Goal: Find specific page/section: Find specific page/section

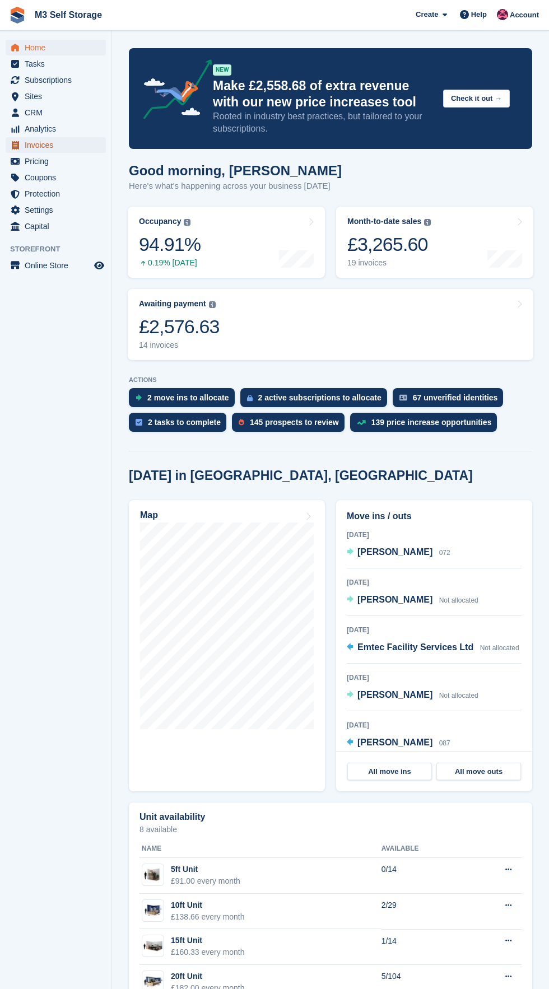
click at [78, 149] on span "Invoices" at bounding box center [58, 145] width 67 height 16
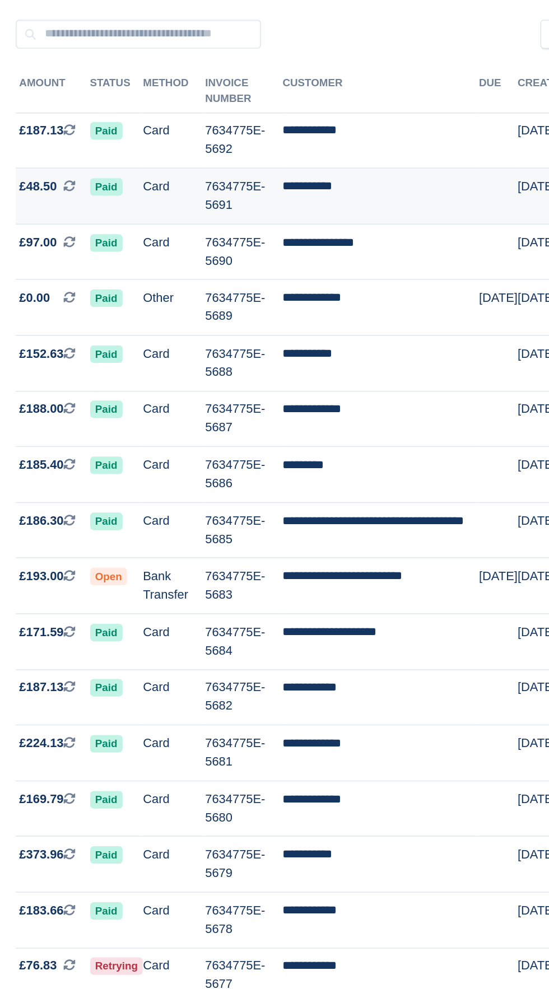
click at [383, 253] on td "**********" at bounding box center [375, 252] width 125 height 36
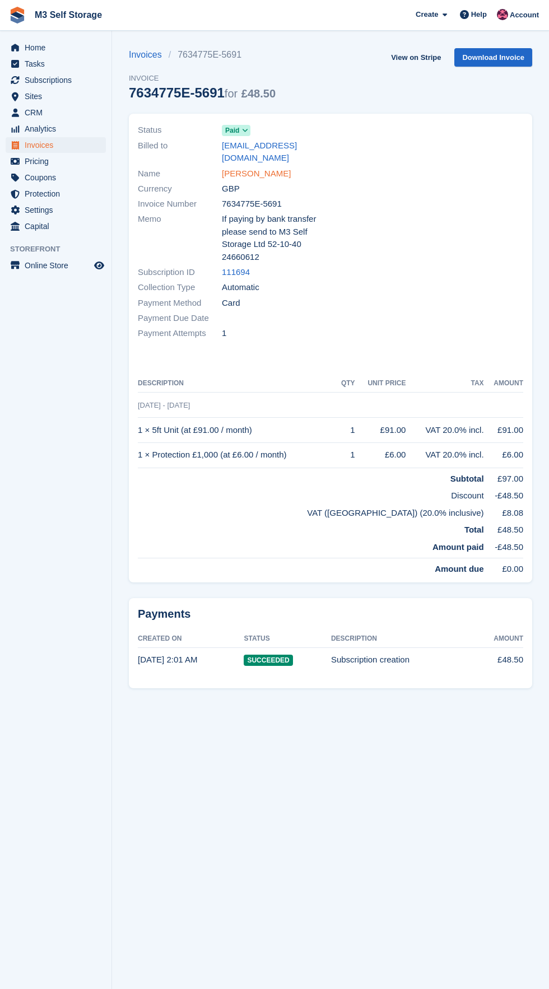
click at [263, 168] on link "[PERSON_NAME]" at bounding box center [256, 174] width 69 height 13
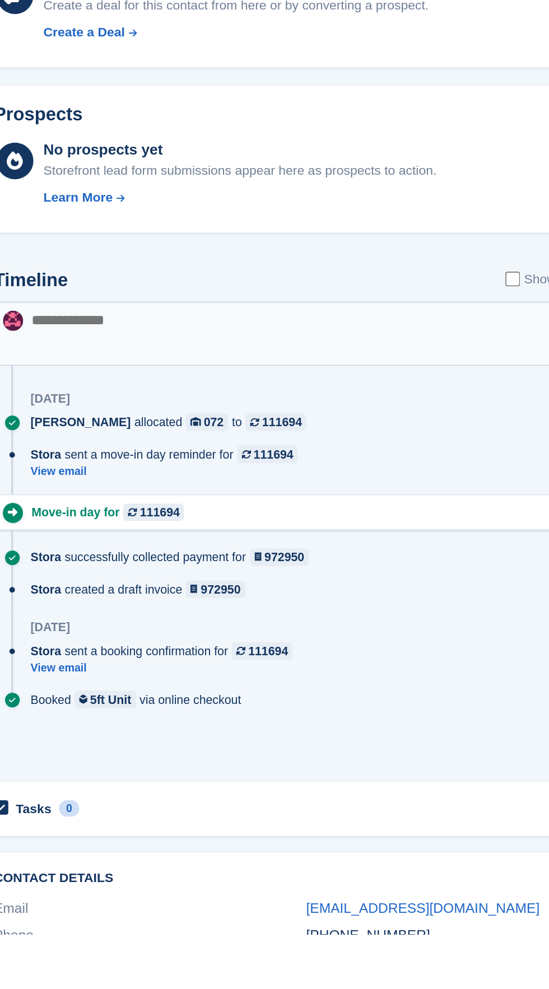
scroll to position [153, 0]
